Goal: Task Accomplishment & Management: Manage account settings

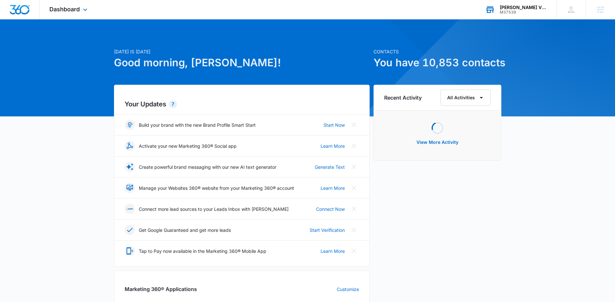
click at [537, 18] on div "Mary L. Martin Vintage Postcards M37539 Your Accounts View All" at bounding box center [516, 9] width 81 height 19
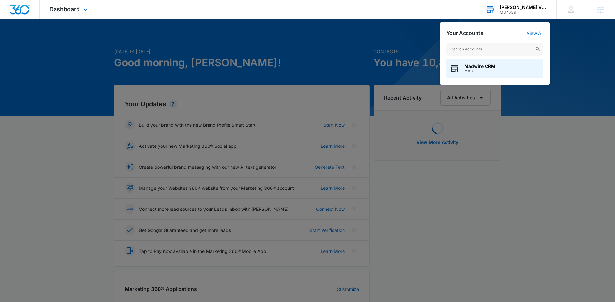
click at [534, 10] on div "M37539" at bounding box center [523, 12] width 47 height 5
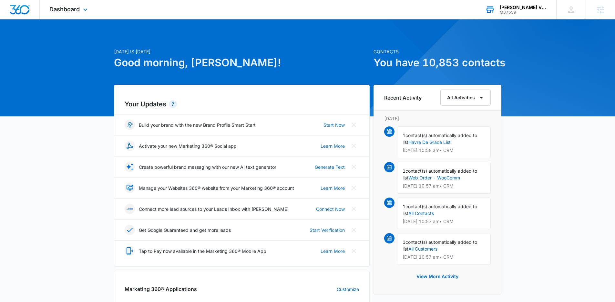
drag, startPoint x: 523, startPoint y: 2, endPoint x: 520, endPoint y: 7, distance: 6.1
click at [523, 2] on div "Mary L. Martin Vintage Postcards M37539 Your Accounts View All" at bounding box center [516, 9] width 81 height 19
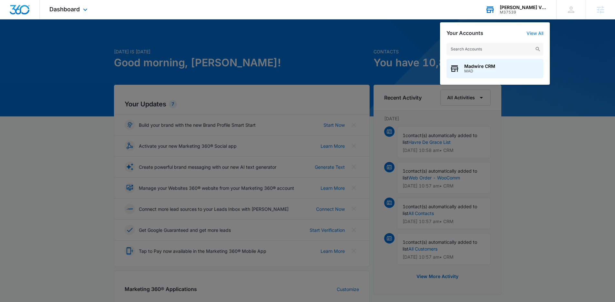
click at [499, 53] on input "text" at bounding box center [495, 49] width 97 height 13
type input "unifirst"
drag, startPoint x: 492, startPoint y: 69, endPoint x: 428, endPoint y: 75, distance: 63.8
click at [492, 69] on span "M56200" at bounding box center [494, 71] width 61 height 5
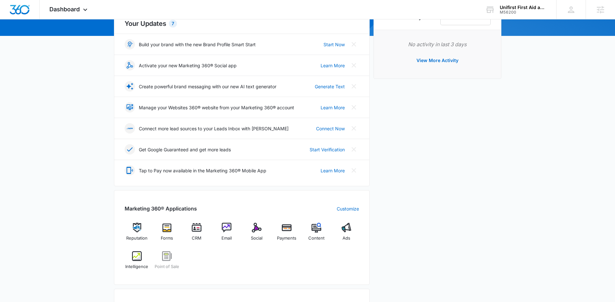
scroll to position [137, 0]
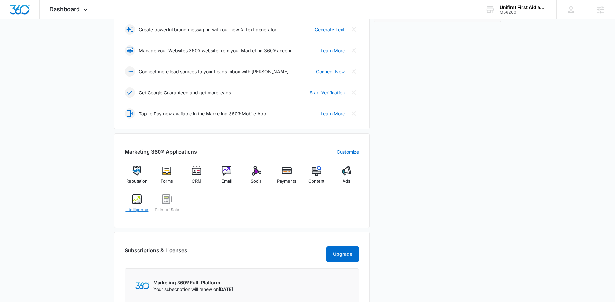
click at [133, 196] on img at bounding box center [137, 199] width 10 height 10
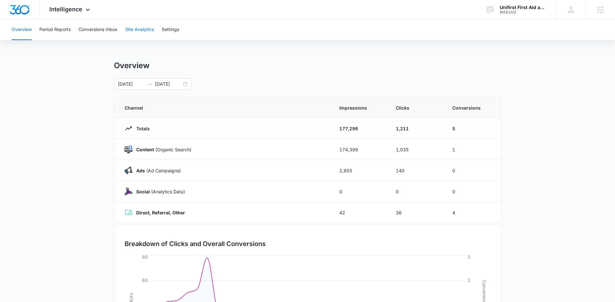
click at [145, 30] on button "Site Analytics" at bounding box center [139, 29] width 29 height 21
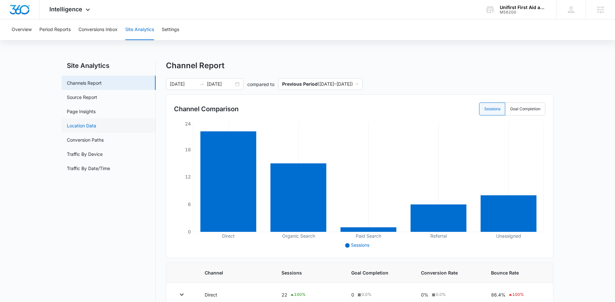
click at [96, 124] on link "Location Data" at bounding box center [81, 125] width 29 height 7
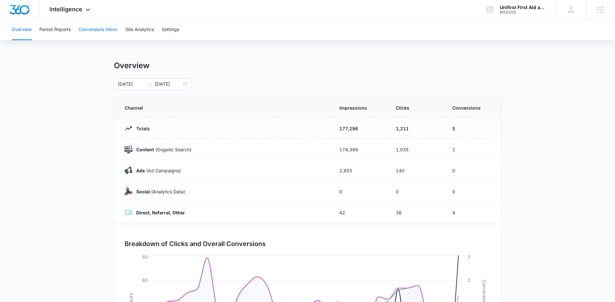
click at [100, 36] on button "Conversions Inbox" at bounding box center [97, 29] width 39 height 21
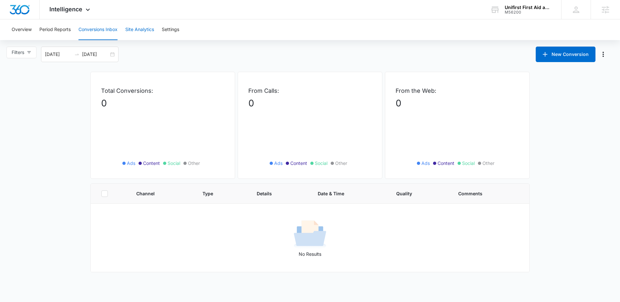
click at [129, 33] on button "Site Analytics" at bounding box center [139, 29] width 29 height 21
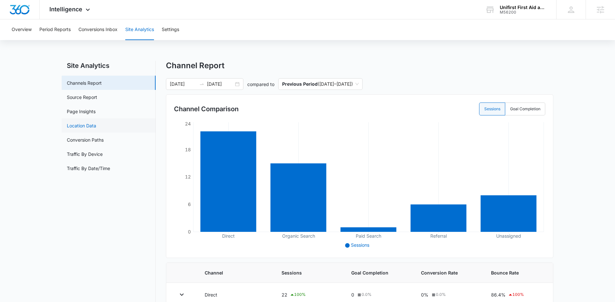
click at [96, 123] on link "Location Data" at bounding box center [81, 125] width 29 height 7
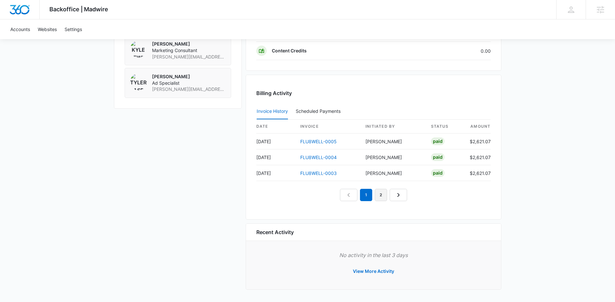
click at [379, 192] on link "2" at bounding box center [381, 195] width 12 height 12
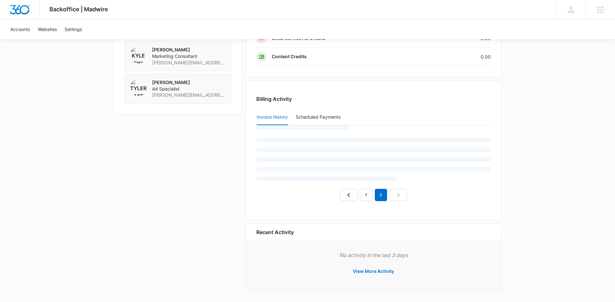
scroll to position [571, 0]
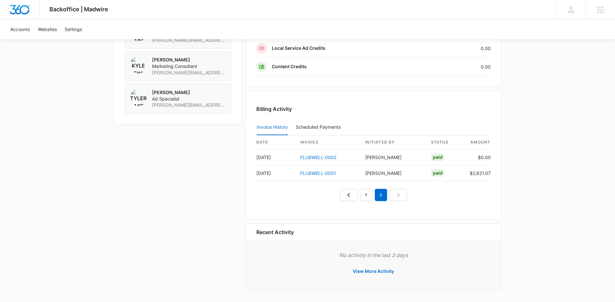
click at [374, 195] on nav "1 2" at bounding box center [373, 195] width 67 height 12
click at [371, 196] on nav "1 2" at bounding box center [373, 195] width 67 height 12
click at [370, 195] on link "1" at bounding box center [366, 195] width 12 height 12
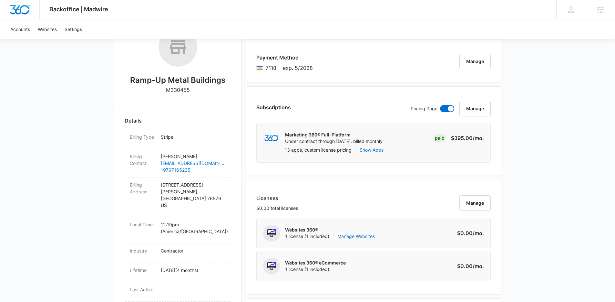
scroll to position [65, 0]
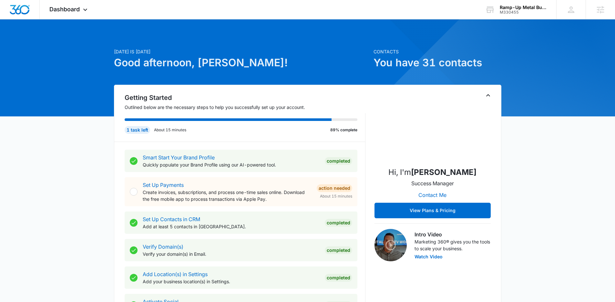
scroll to position [324, 0]
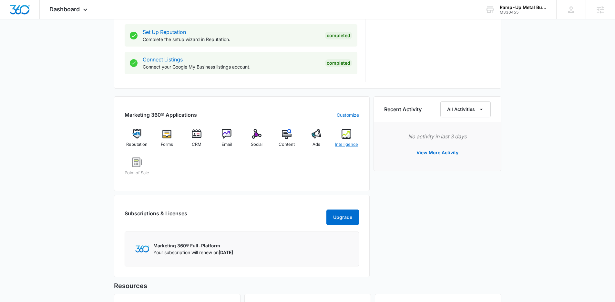
click at [340, 132] on div "Intelligence" at bounding box center [346, 140] width 25 height 23
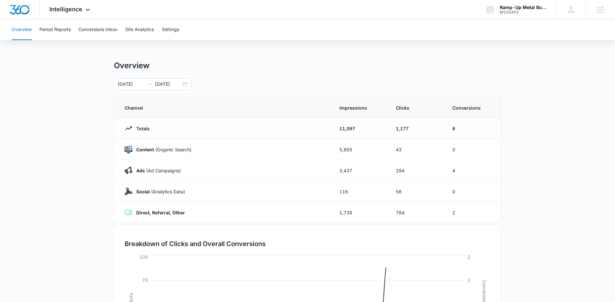
click at [120, 28] on div "Overview Period Reports Conversions Inbox Site Analytics Settings" at bounding box center [308, 29] width 600 height 21
click at [115, 28] on button "Conversions Inbox" at bounding box center [97, 29] width 39 height 21
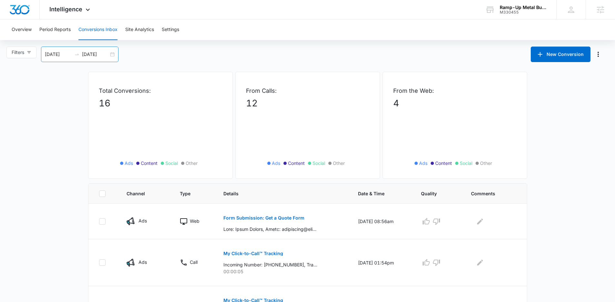
click at [95, 54] on input "10/08/2025" at bounding box center [95, 54] width 27 height 7
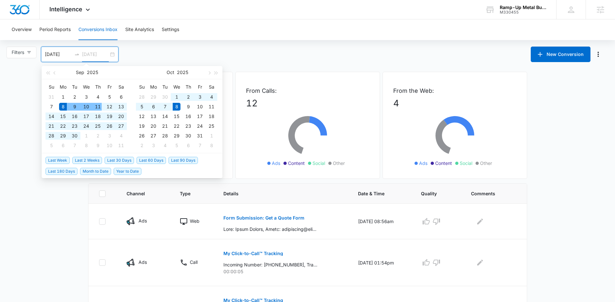
type input "10/08/2025"
click at [110, 157] on span "Last 30 Days" at bounding box center [119, 160] width 29 height 7
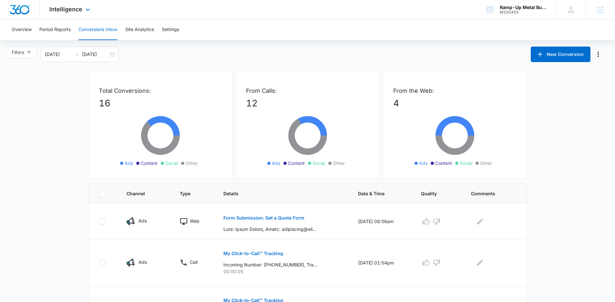
click at [61, 14] on div "Intelligence Apps Reputation Forms CRM Email Social POS Content Ads Intelligenc…" at bounding box center [71, 9] width 62 height 19
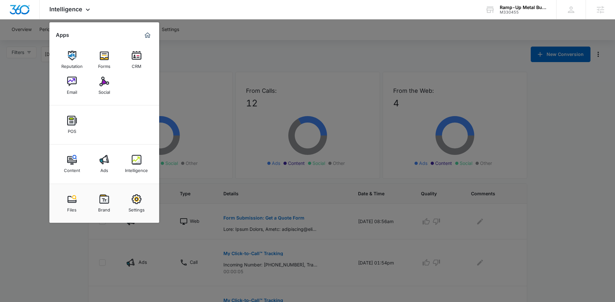
click at [233, 43] on div at bounding box center [307, 151] width 615 height 302
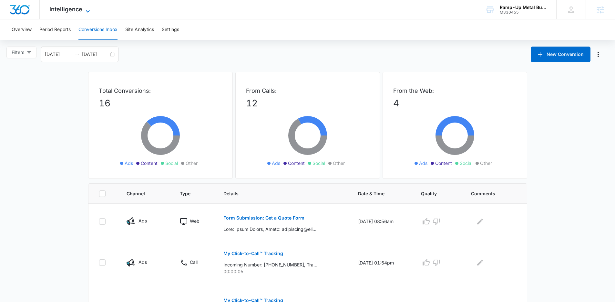
click at [84, 11] on icon at bounding box center [88, 11] width 8 height 8
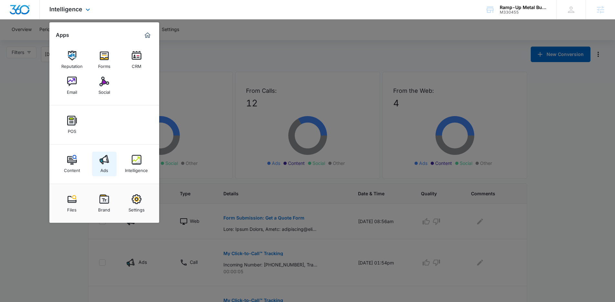
click at [107, 164] on img at bounding box center [104, 160] width 10 height 10
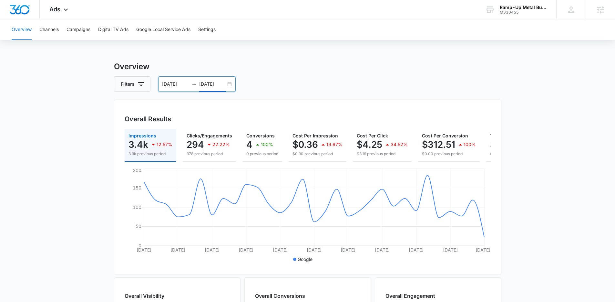
click at [218, 81] on input "09/29/2025" at bounding box center [212, 83] width 27 height 7
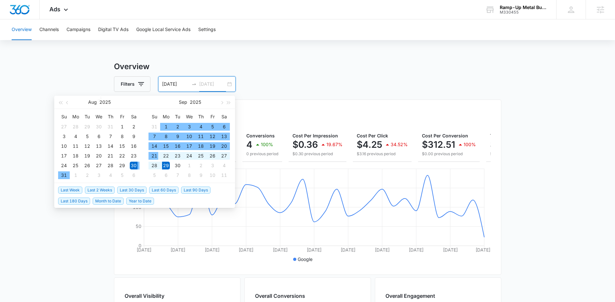
type input "09/29/2025"
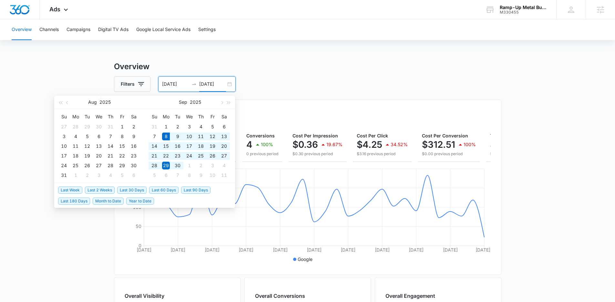
click at [137, 190] on span "Last 30 Days" at bounding box center [131, 189] width 29 height 7
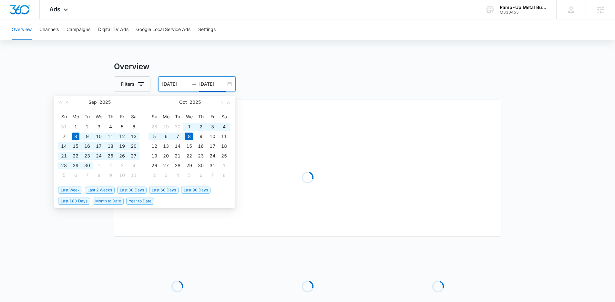
type input "09/08/2025"
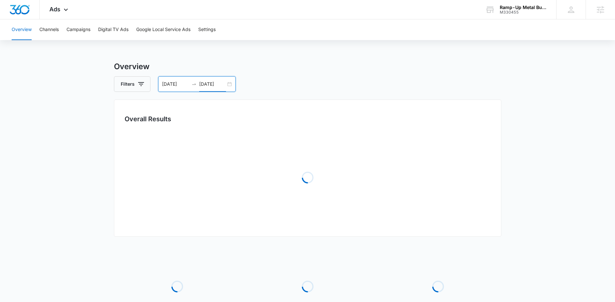
click at [430, 72] on h3 "Overview" at bounding box center [307, 67] width 387 height 12
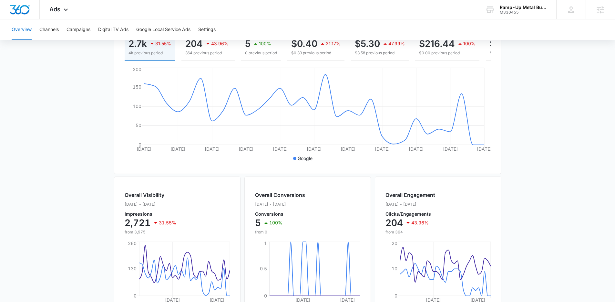
scroll to position [28, 0]
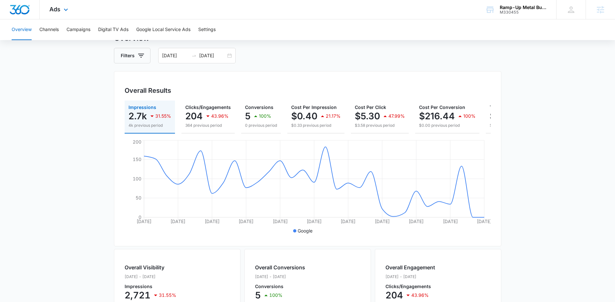
click at [73, 13] on div "Ads Apps Reputation Forms CRM Email Social POS Content Ads Intelligence Files B…" at bounding box center [60, 9] width 40 height 19
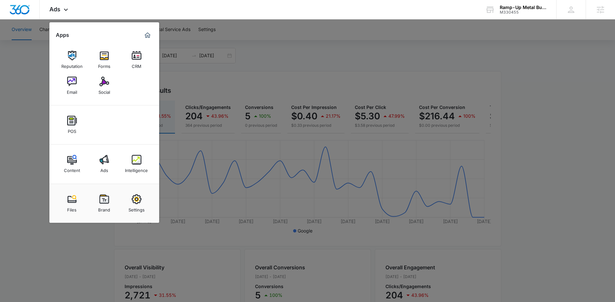
click at [13, 115] on div at bounding box center [307, 151] width 615 height 302
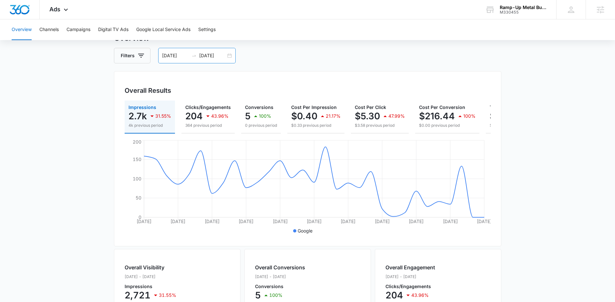
click at [195, 53] on icon "swap-right" at bounding box center [193, 55] width 5 height 5
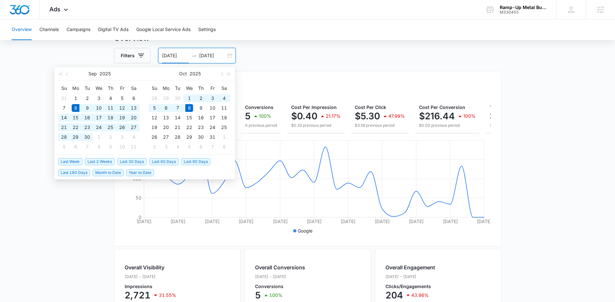
click at [218, 57] on input "10/08/2025" at bounding box center [212, 55] width 27 height 7
type input "10/08/2025"
click at [110, 161] on span "Last 2 Weeks" at bounding box center [100, 161] width 30 height 7
type input "09/24/2025"
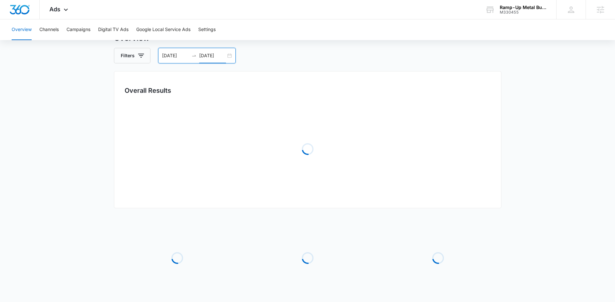
click at [519, 159] on main "Overview Filters 09/24/2025 10/08/2025 Overall Results Loading Loading Loading …" at bounding box center [307, 180] width 615 height 297
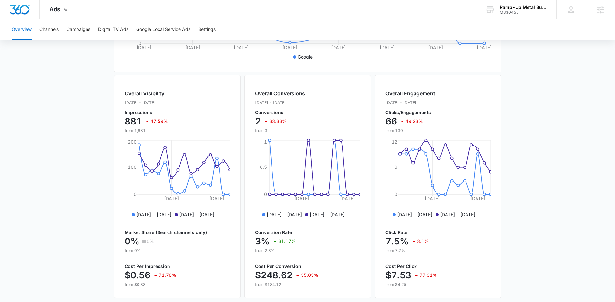
scroll to position [197, 0]
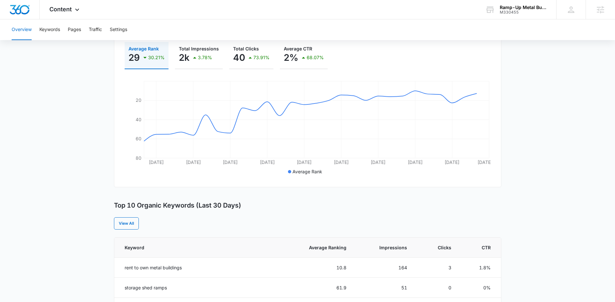
scroll to position [224, 0]
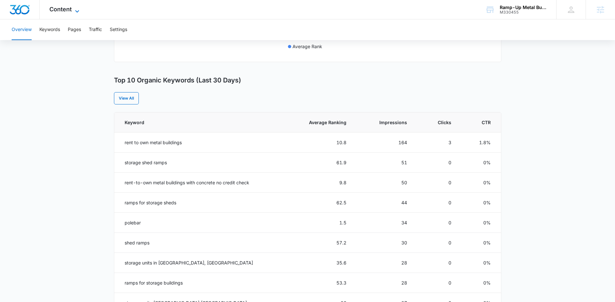
click at [52, 7] on span "Content" at bounding box center [60, 9] width 22 height 7
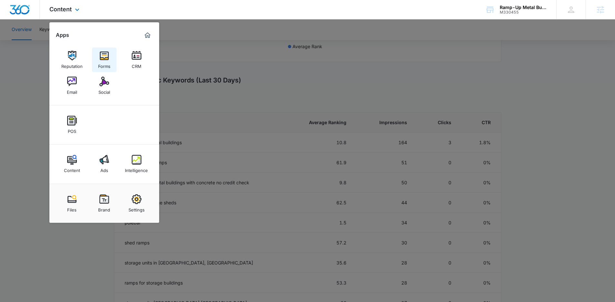
click at [107, 70] on link "Forms" at bounding box center [104, 59] width 25 height 25
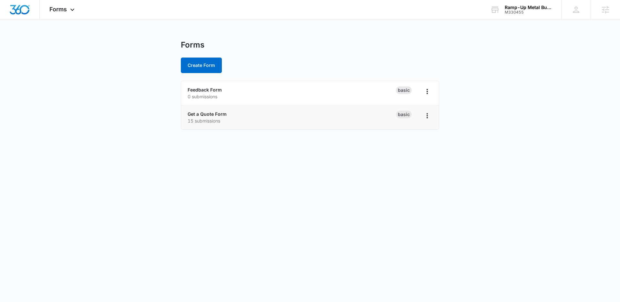
click at [224, 109] on li "Get a Quote Form 15 submissions Basic" at bounding box center [310, 117] width 258 height 24
click at [224, 113] on link "Get a Quote Form" at bounding box center [207, 113] width 39 height 5
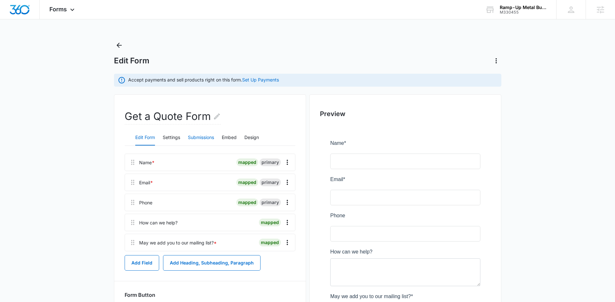
click at [197, 135] on button "Submissions" at bounding box center [201, 137] width 26 height 15
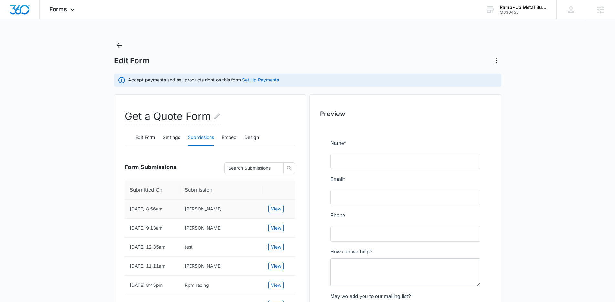
click at [287, 204] on td "View" at bounding box center [279, 208] width 32 height 19
click at [279, 207] on span "View" at bounding box center [276, 208] width 10 height 7
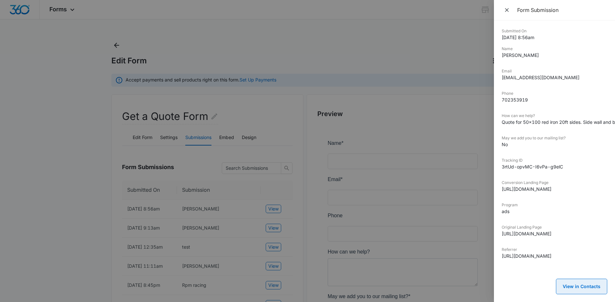
click at [590, 279] on button "View in Contacts" at bounding box center [581, 285] width 51 height 15
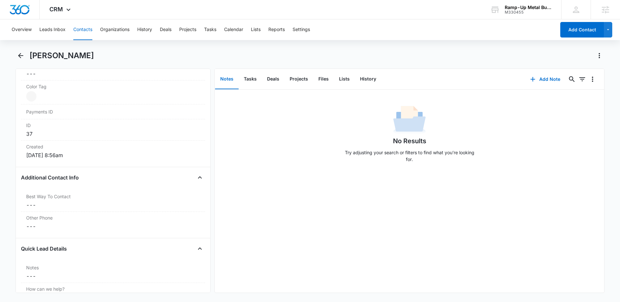
scroll to position [519, 0]
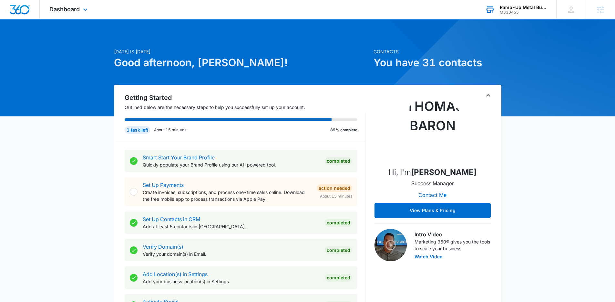
click at [520, 16] on div "Ramp-Up Metal Buildings M330455 Your Accounts View All" at bounding box center [516, 9] width 81 height 19
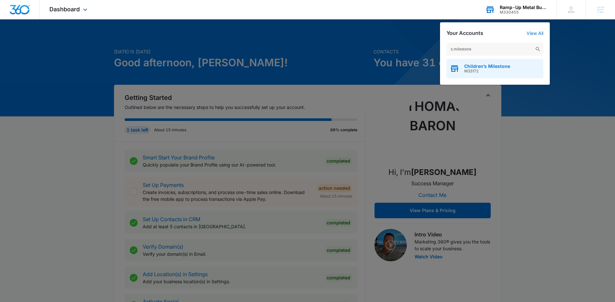
type input "s milestone"
click at [496, 65] on span "Children’s Milestone" at bounding box center [487, 66] width 46 height 5
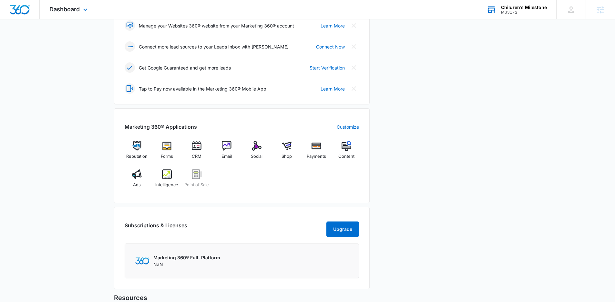
scroll to position [224, 0]
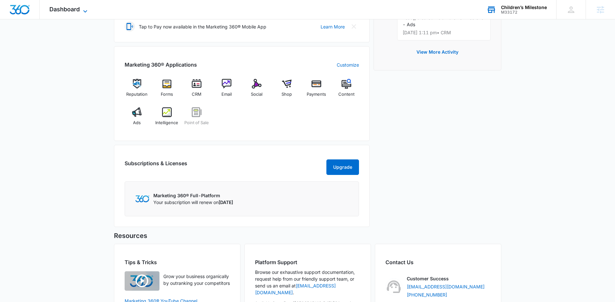
click at [78, 11] on span "Dashboard" at bounding box center [64, 9] width 30 height 7
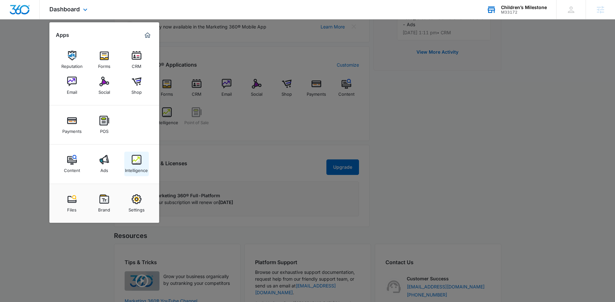
click at [135, 161] on img at bounding box center [137, 160] width 10 height 10
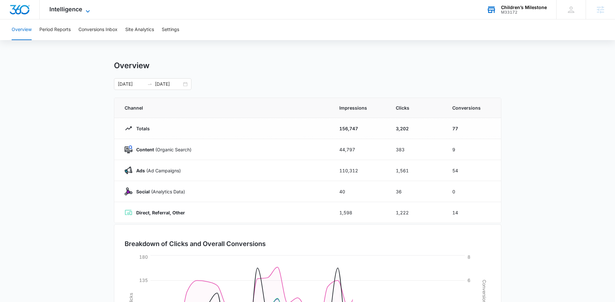
click at [74, 12] on span "Intelligence" at bounding box center [65, 9] width 33 height 7
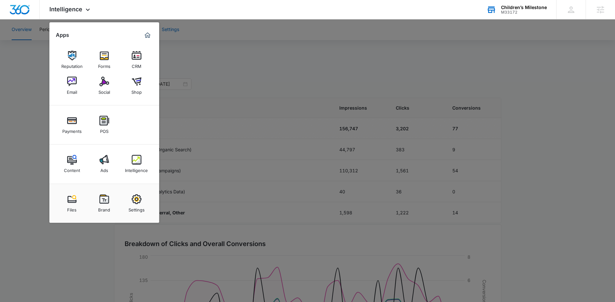
drag, startPoint x: 215, startPoint y: 43, endPoint x: 168, endPoint y: 29, distance: 49.5
click at [215, 43] on div at bounding box center [307, 151] width 615 height 302
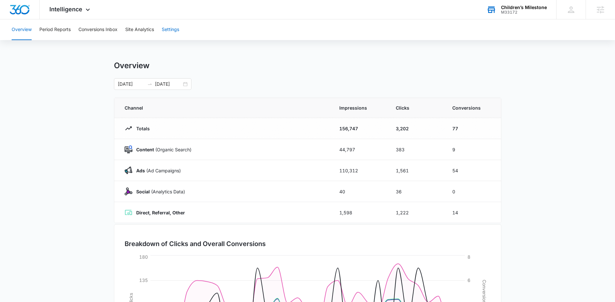
click at [168, 29] on button "Settings" at bounding box center [170, 29] width 17 height 21
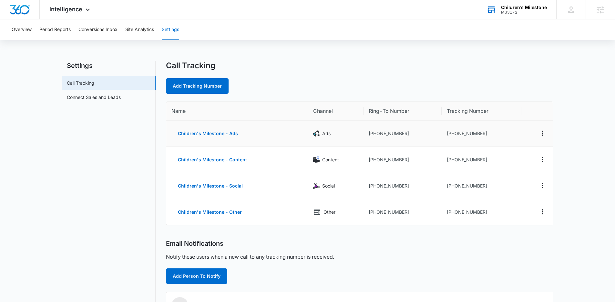
click at [388, 132] on td "[PHONE_NUMBER]" at bounding box center [403, 133] width 78 height 26
click at [406, 135] on td "[PHONE_NUMBER]" at bounding box center [403, 133] width 78 height 26
drag, startPoint x: 406, startPoint y: 135, endPoint x: 375, endPoint y: 135, distance: 30.7
click at [375, 135] on td "[PHONE_NUMBER]" at bounding box center [403, 133] width 78 height 26
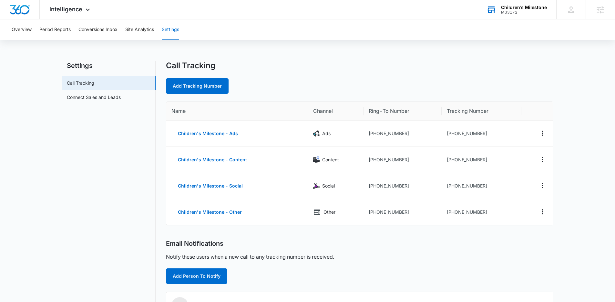
click at [411, 49] on div "Overview Period Reports Conversions Inbox Site Analytics Settings Settings Call…" at bounding box center [307, 257] width 615 height 477
